Goal: Navigation & Orientation: Find specific page/section

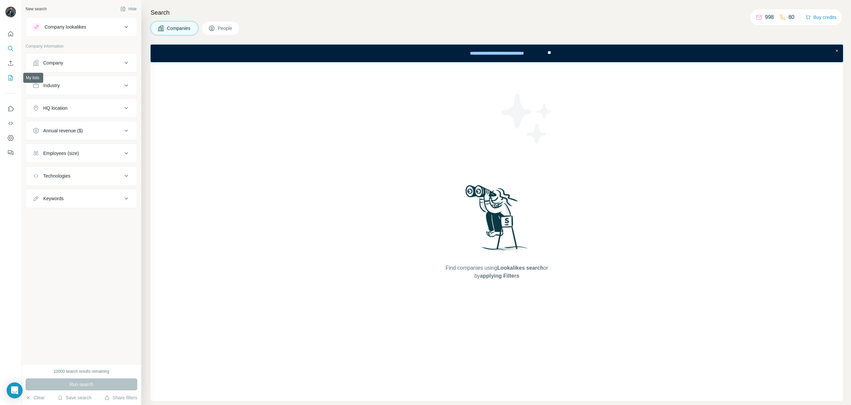
click at [8, 79] on icon "My lists" at bounding box center [10, 77] width 7 height 7
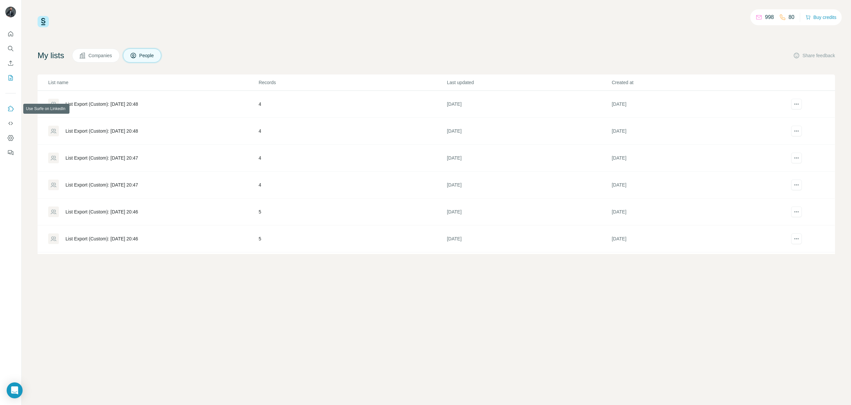
click at [11, 111] on icon "Use Surfe on LinkedIn" at bounding box center [11, 108] width 6 height 5
drag, startPoint x: 11, startPoint y: 137, endPoint x: 13, endPoint y: 93, distance: 44.2
click at [9, 78] on div at bounding box center [10, 91] width 21 height 135
click at [13, 138] on icon "Dashboard" at bounding box center [10, 138] width 7 height 7
click at [94, 58] on span "Companies" at bounding box center [100, 55] width 24 height 7
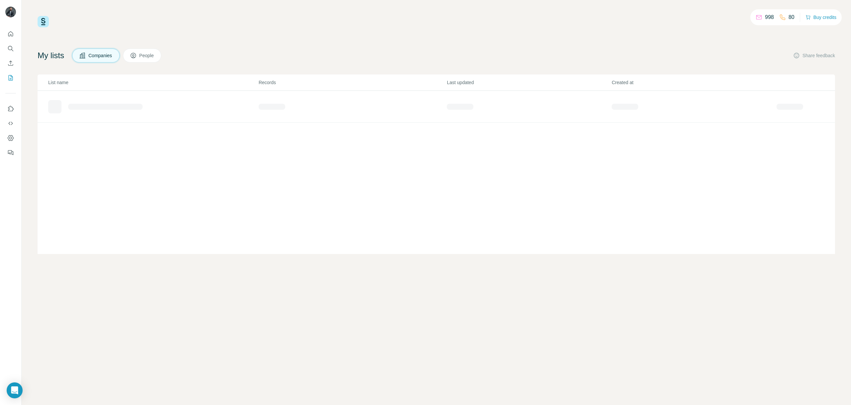
click at [94, 58] on span "Companies" at bounding box center [100, 55] width 24 height 7
click at [137, 58] on icon at bounding box center [133, 55] width 7 height 7
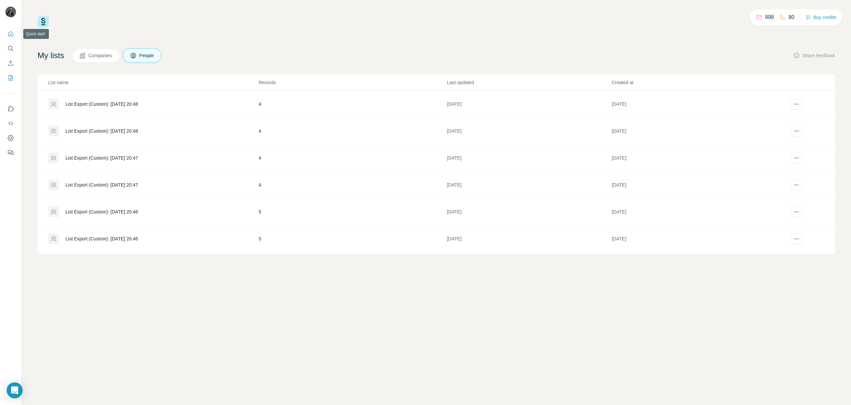
click at [12, 35] on icon "Quick start" at bounding box center [10, 34] width 7 height 7
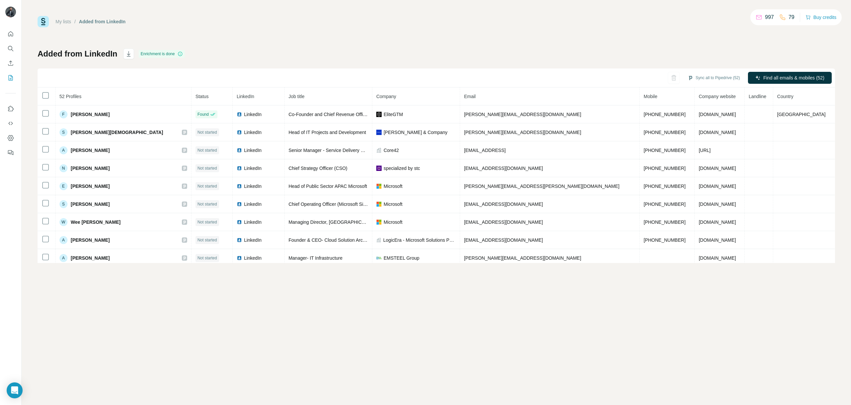
click at [706, 62] on div "Added from LinkedIn Enrichment is done Sync all to Pipedrive (52) Find all emai…" at bounding box center [436, 156] width 797 height 214
